Goal: Browse casually

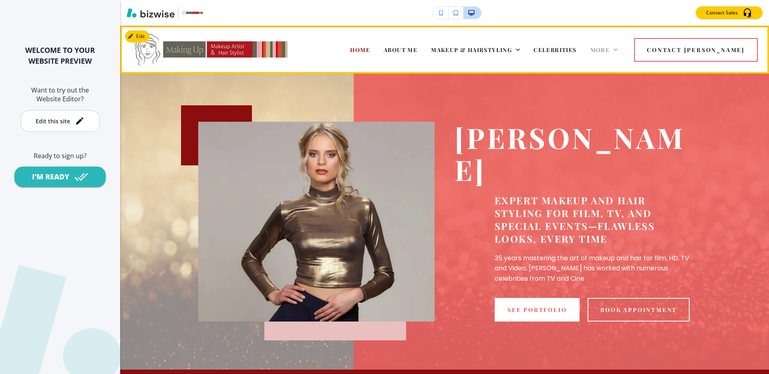
click at [610, 48] on span "More" at bounding box center [600, 50] width 20 height 8
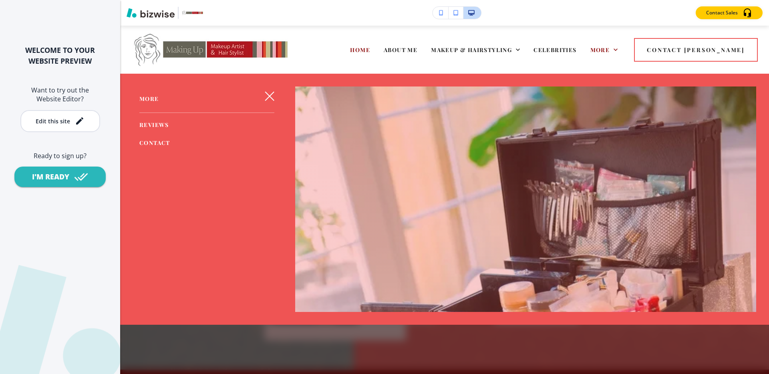
click at [272, 94] on icon "button" at bounding box center [270, 96] width 10 height 10
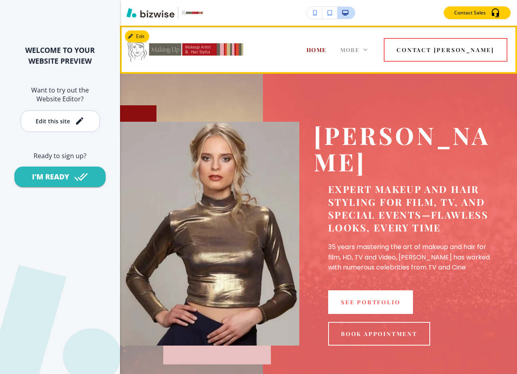
click at [370, 48] on icon at bounding box center [366, 50] width 8 height 8
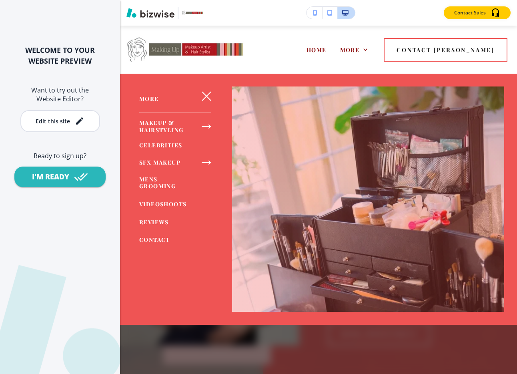
click at [205, 95] on icon "button" at bounding box center [206, 96] width 9 height 9
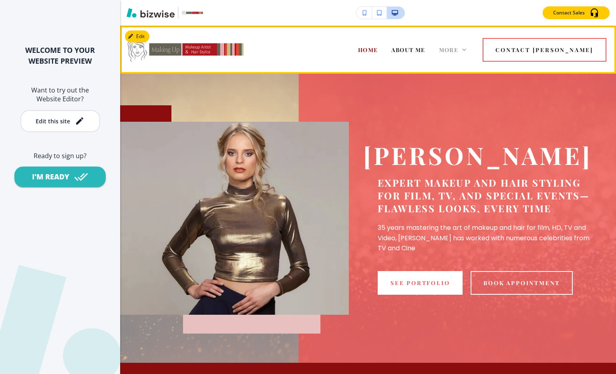
click at [468, 50] on icon at bounding box center [464, 50] width 8 height 8
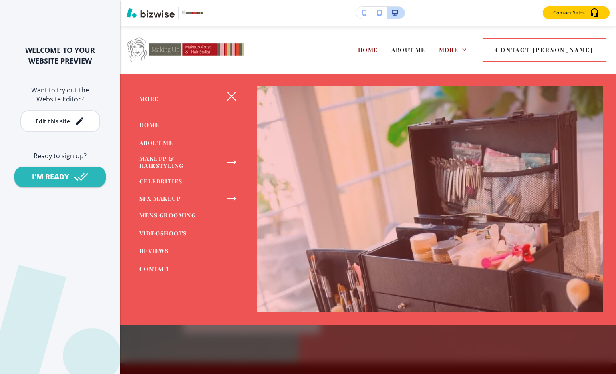
click at [228, 94] on icon "button" at bounding box center [232, 96] width 10 height 10
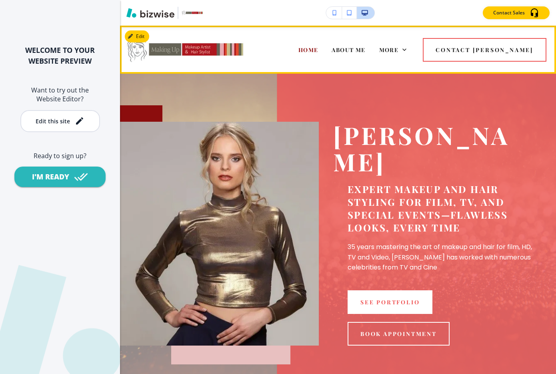
click at [414, 52] on div "More" at bounding box center [393, 50] width 41 height 32
click at [409, 49] on icon at bounding box center [405, 50] width 8 height 8
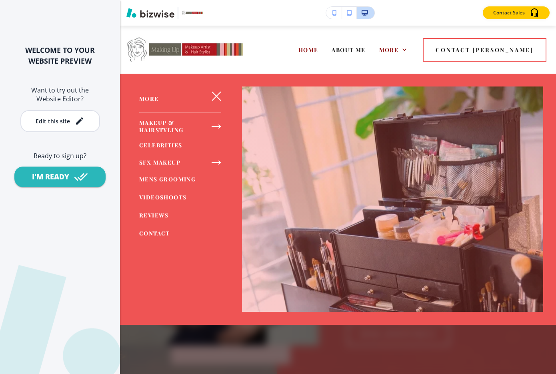
click at [216, 92] on icon "button" at bounding box center [217, 96] width 10 height 10
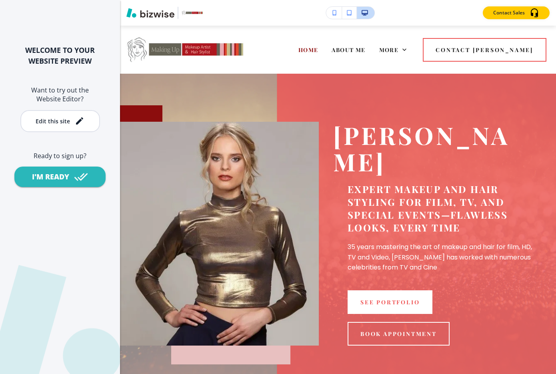
click at [529, 183] on p "Expert makeup and hair styling for film, TV, and special events—flawless looks,…" at bounding box center [440, 208] width 185 height 51
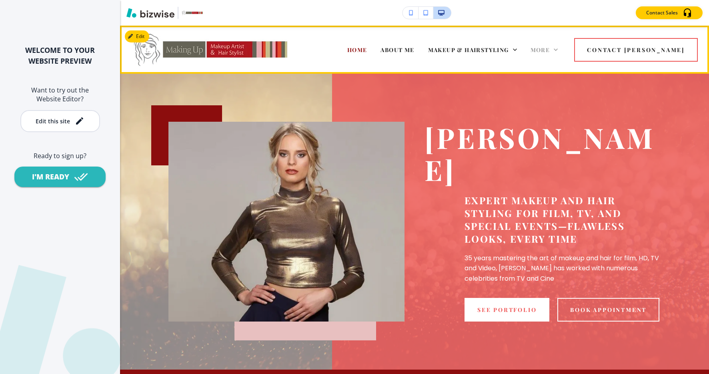
click at [560, 50] on icon at bounding box center [556, 50] width 8 height 8
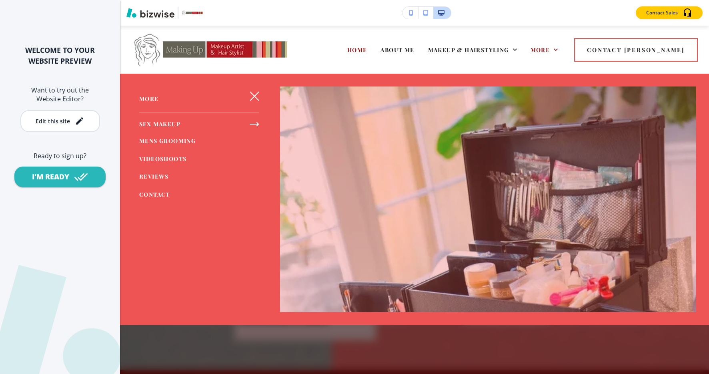
click at [251, 92] on icon "button" at bounding box center [254, 96] width 9 height 9
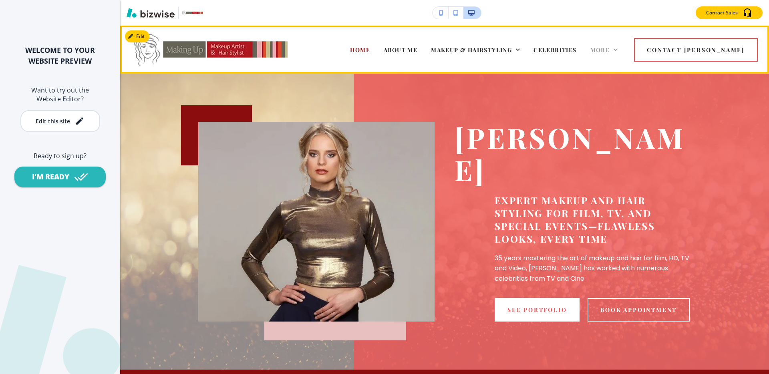
click at [617, 49] on icon at bounding box center [615, 49] width 4 height 2
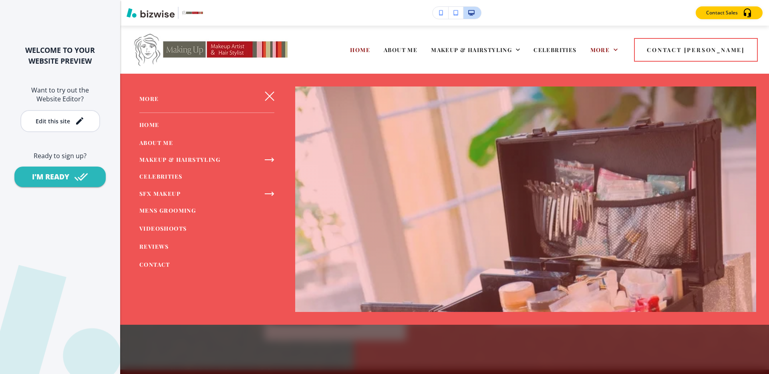
click at [269, 93] on icon "button" at bounding box center [270, 96] width 10 height 10
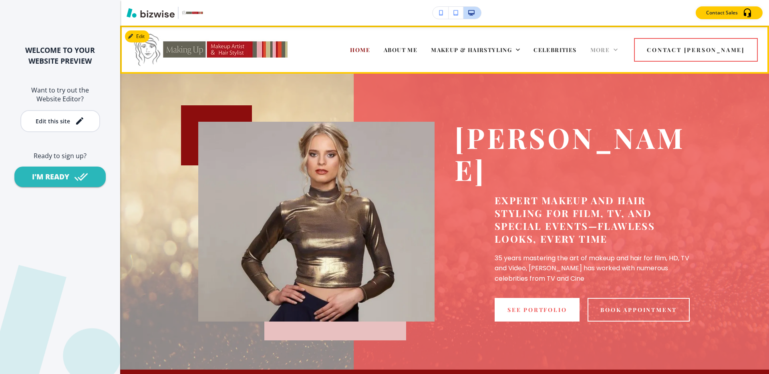
click at [619, 52] on icon at bounding box center [615, 50] width 8 height 8
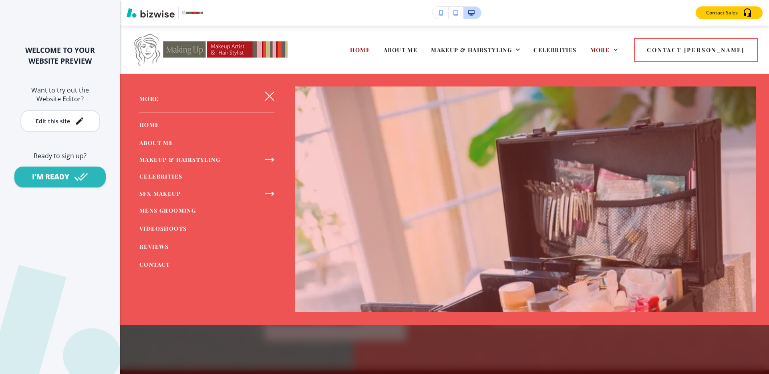
click at [268, 95] on icon "button" at bounding box center [270, 96] width 10 height 10
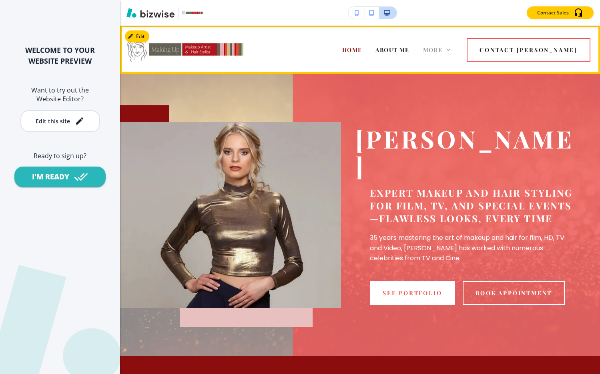
click at [452, 51] on icon at bounding box center [448, 50] width 8 height 8
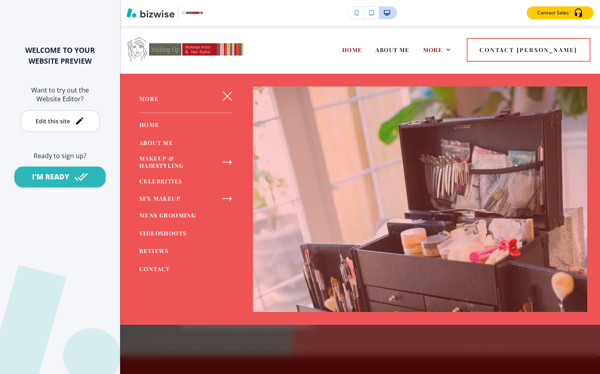
click at [223, 91] on icon "button" at bounding box center [228, 96] width 10 height 10
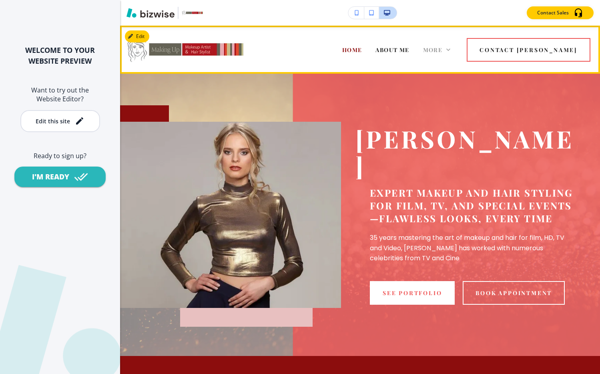
click at [452, 49] on icon at bounding box center [448, 50] width 8 height 8
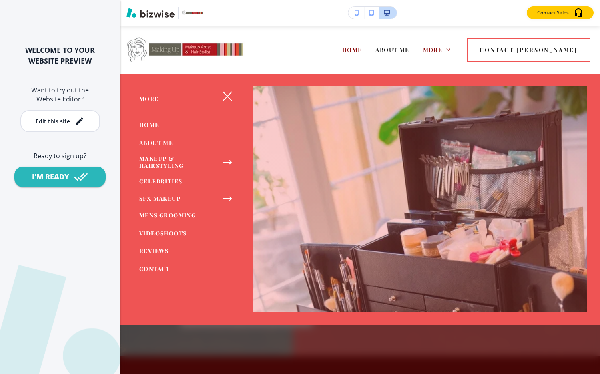
click at [228, 91] on icon "button" at bounding box center [228, 96] width 10 height 10
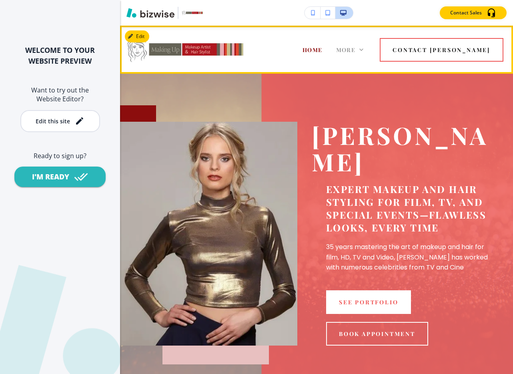
click at [366, 48] on icon at bounding box center [362, 50] width 8 height 8
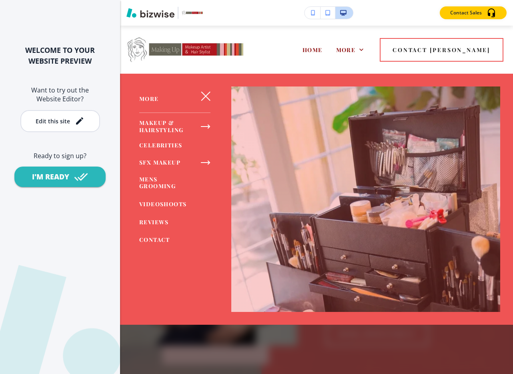
click at [202, 97] on icon "button" at bounding box center [206, 96] width 10 height 10
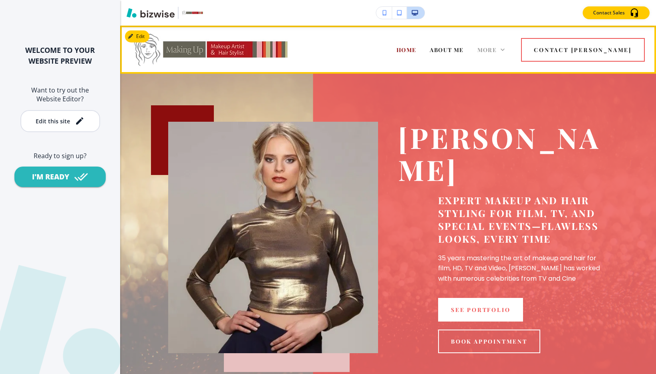
click at [506, 48] on icon at bounding box center [502, 50] width 8 height 8
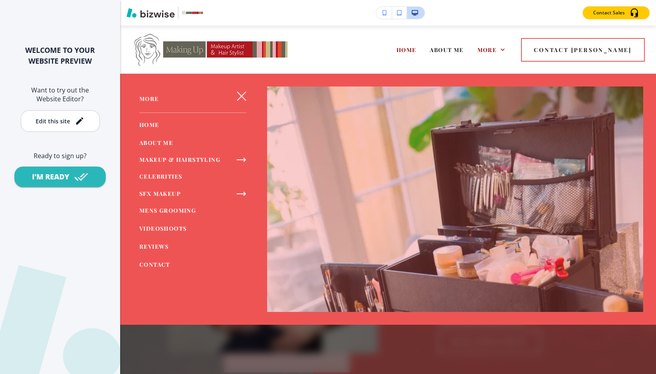
click at [241, 93] on icon "button" at bounding box center [242, 96] width 10 height 10
